Goal: Task Accomplishment & Management: Manage account settings

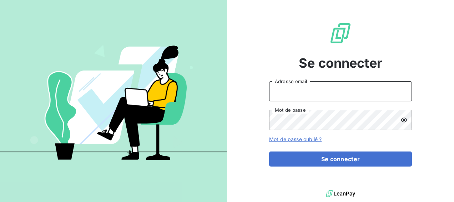
click at [261, 20] on input "Adresse email" at bounding box center [340, 91] width 143 height 20
type input "adv@adweb-outremer.fr"
click at [261, 20] on button "Se connecter" at bounding box center [340, 158] width 143 height 15
